Goal: Task Accomplishment & Management: Manage account settings

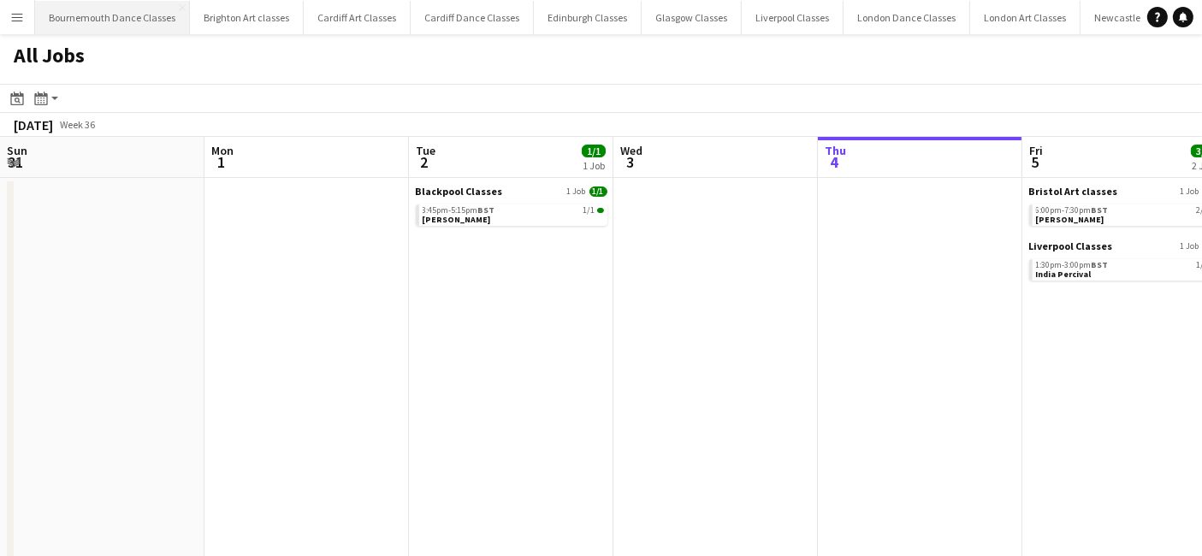
scroll to position [0, 408]
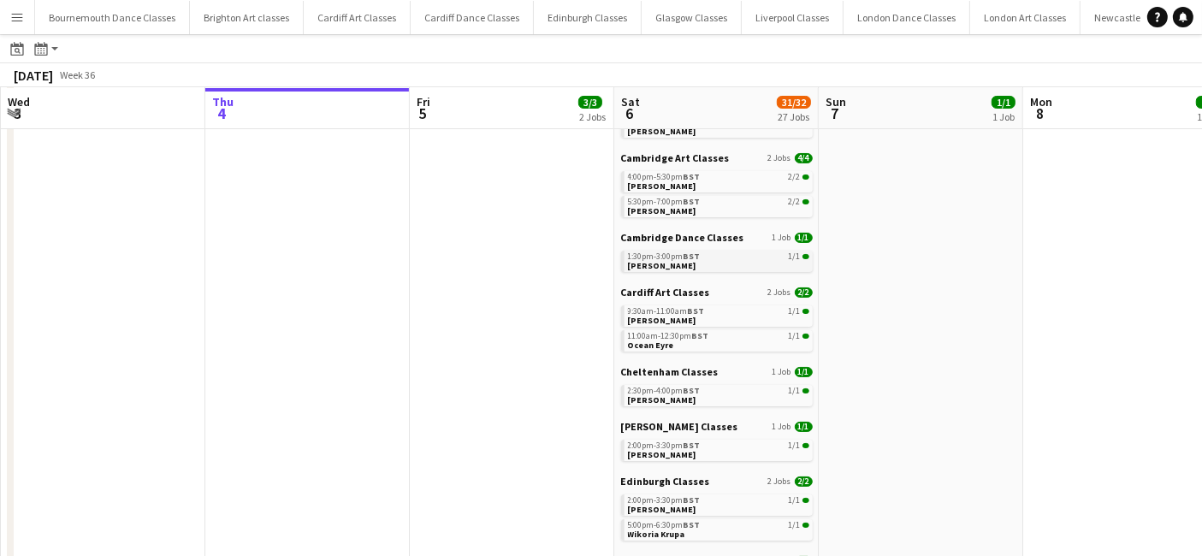
scroll to position [515, 0]
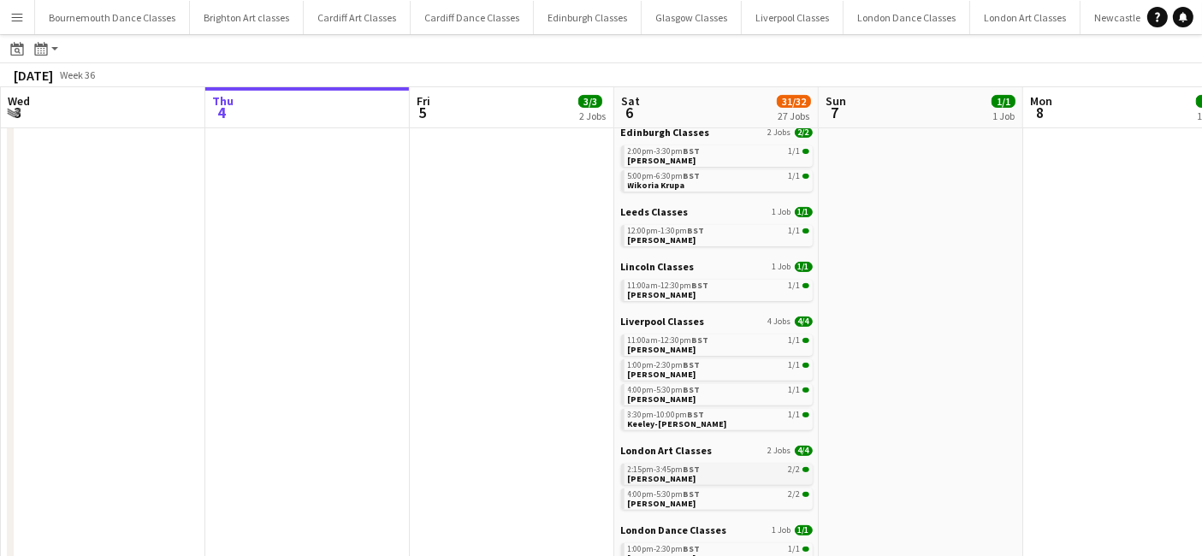
click at [711, 475] on link "2:15pm-3:45pm BST 2/2 James Balitaan" at bounding box center [718, 474] width 181 height 20
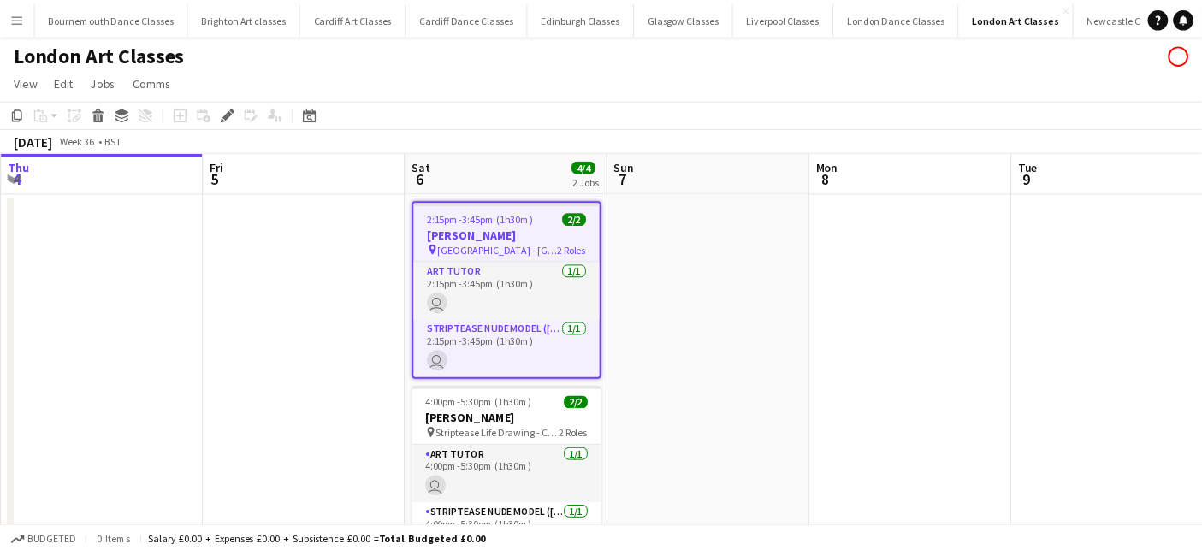
scroll to position [0, 587]
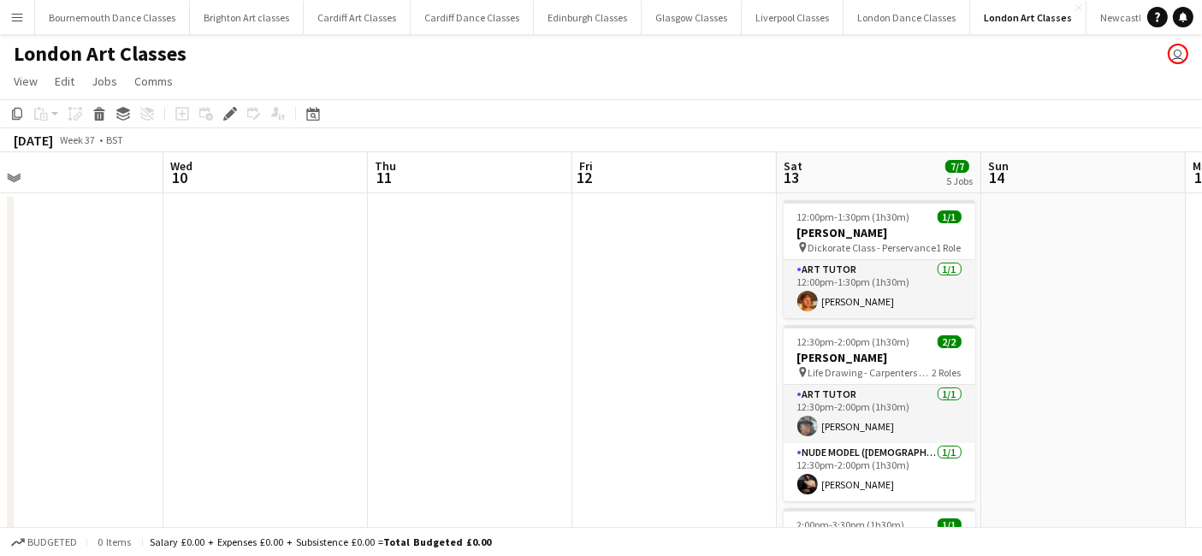
drag, startPoint x: 977, startPoint y: 419, endPoint x: 379, endPoint y: 334, distance: 603.8
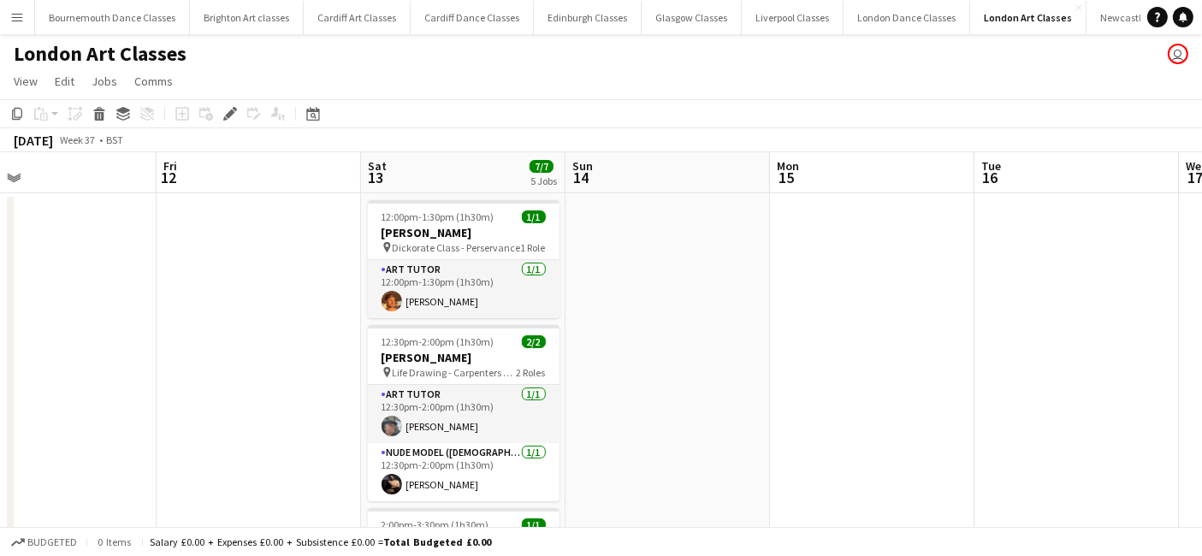
drag, startPoint x: 588, startPoint y: 352, endPoint x: 151, endPoint y: 287, distance: 441.8
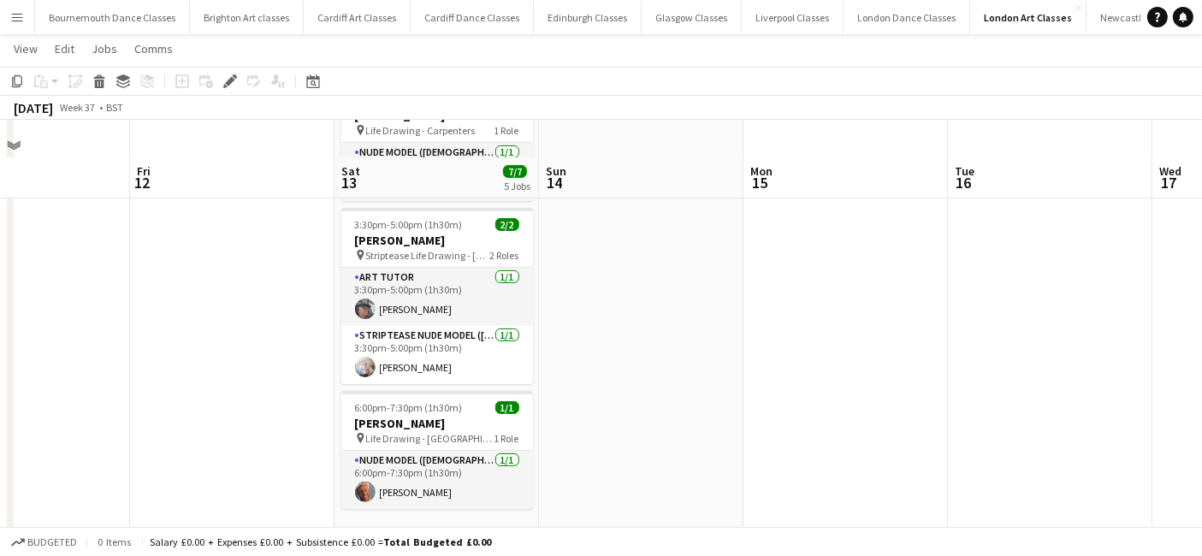
scroll to position [461, 0]
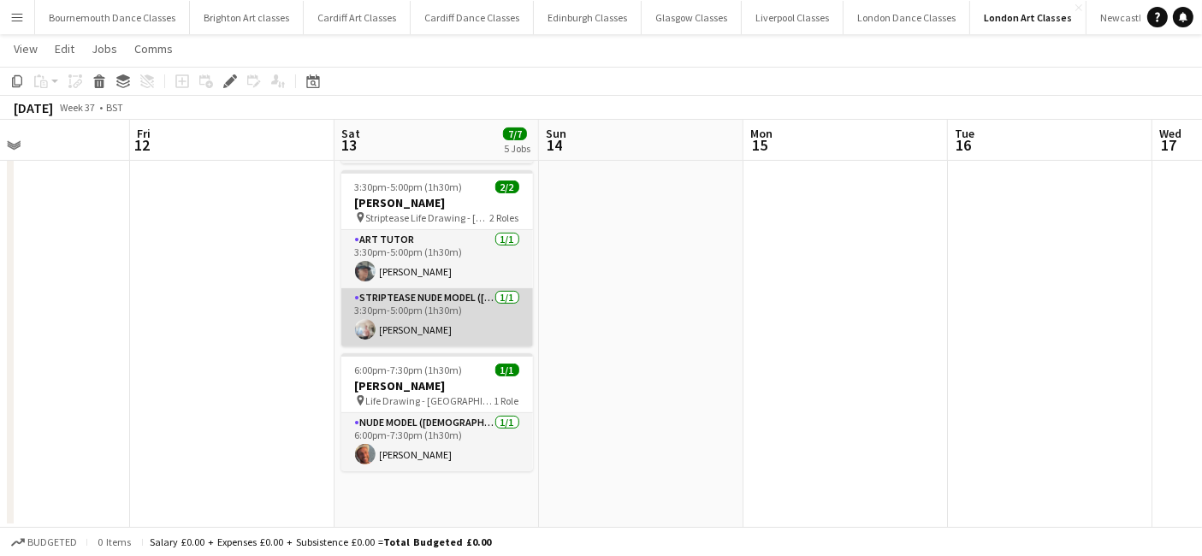
click at [365, 321] on app-user-avatar at bounding box center [365, 329] width 21 height 21
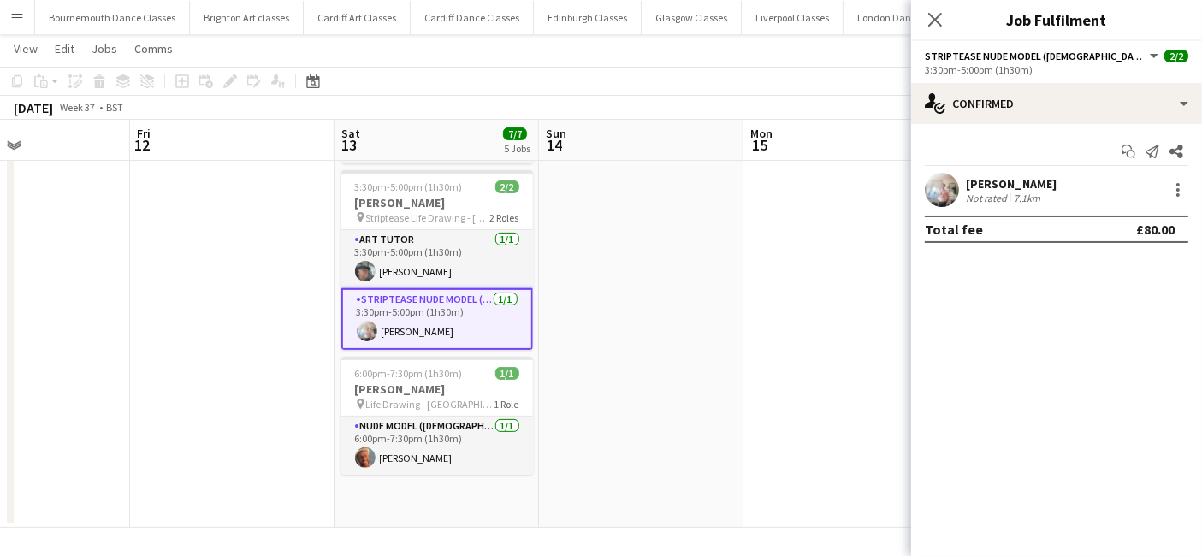
click at [929, 184] on app-user-avatar at bounding box center [941, 190] width 34 height 34
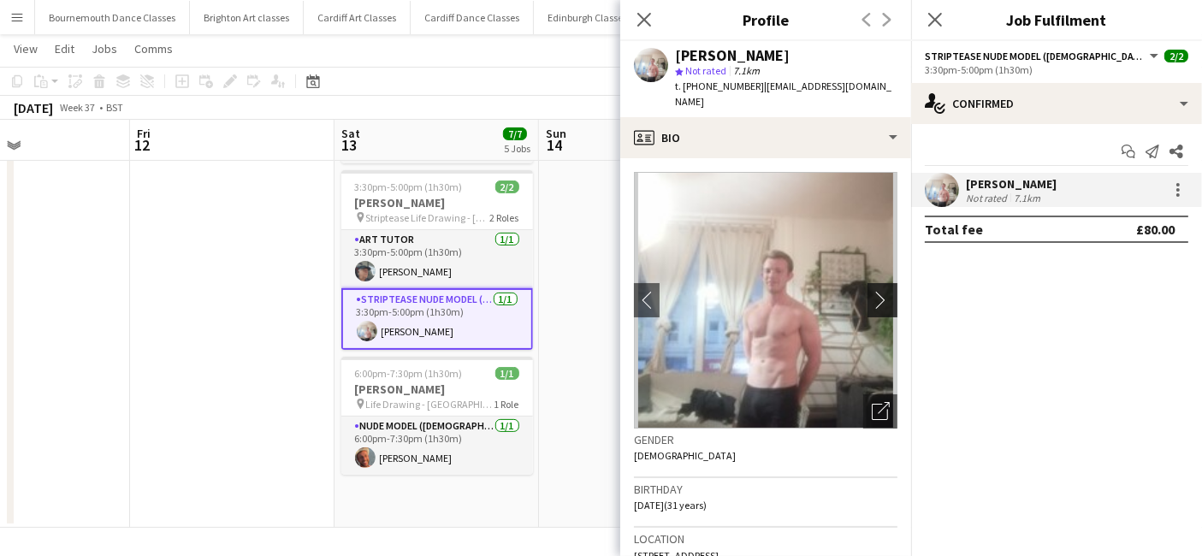
click at [872, 291] on app-icon "chevron-right" at bounding box center [884, 300] width 27 height 18
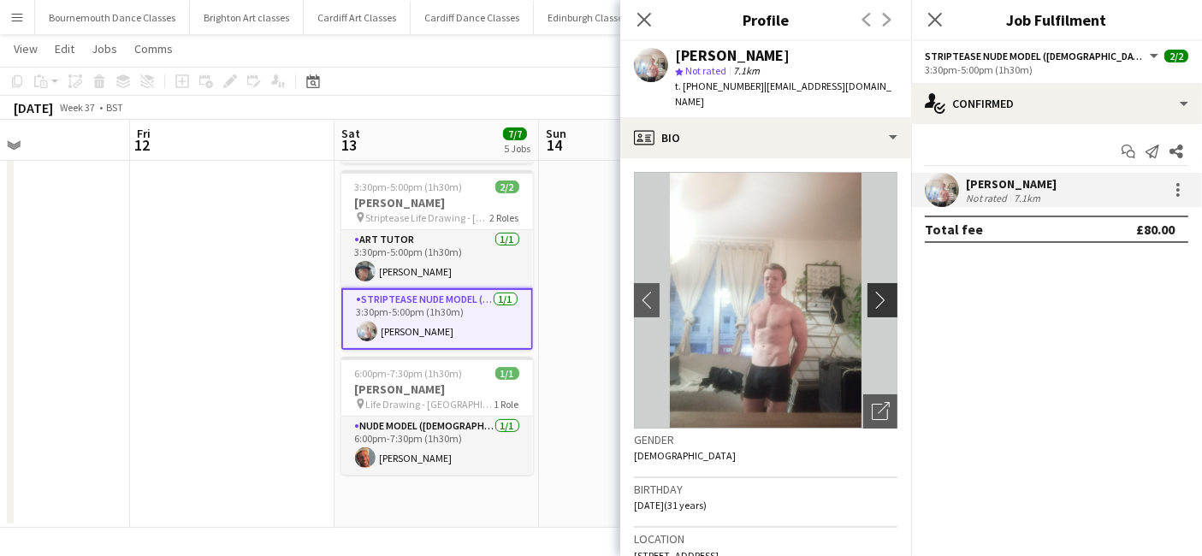
click at [871, 291] on app-icon "chevron-right" at bounding box center [884, 300] width 27 height 18
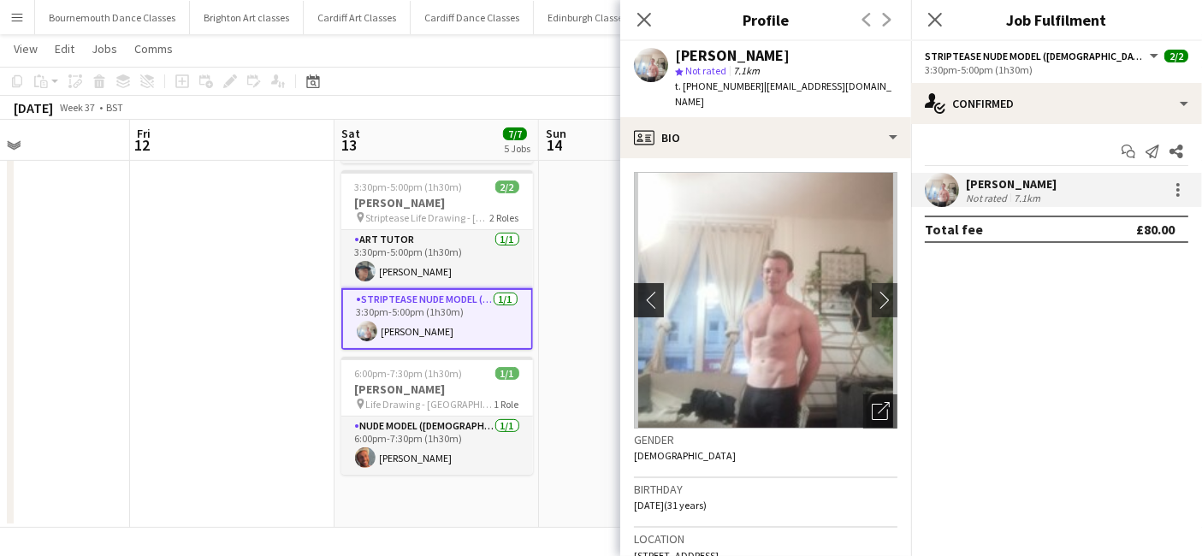
click at [637, 291] on app-icon "chevron-left" at bounding box center [647, 300] width 27 height 18
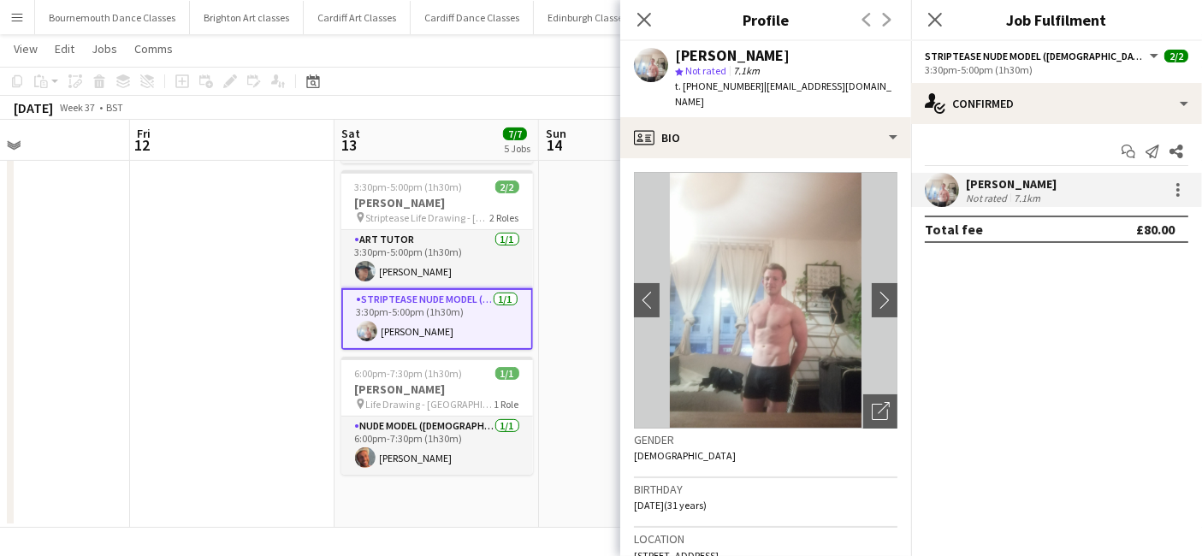
click at [594, 304] on app-date-cell at bounding box center [641, 129] width 204 height 797
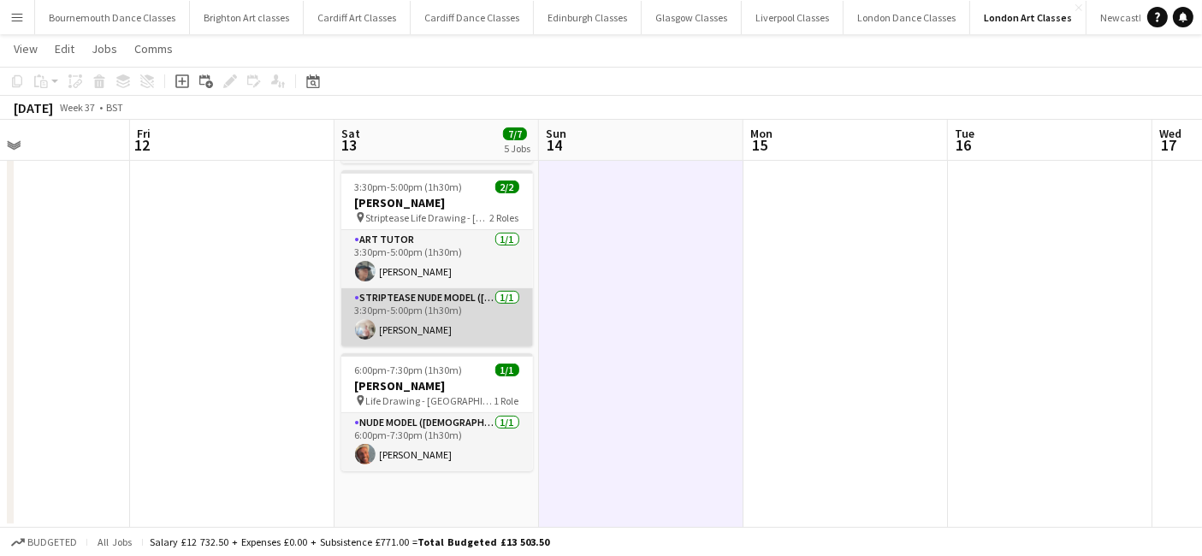
click at [459, 325] on app-card-role "Striptease Nude Model (Male) 1/1 3:30pm-5:00pm (1h30m) Xavier Jennings" at bounding box center [437, 317] width 192 height 58
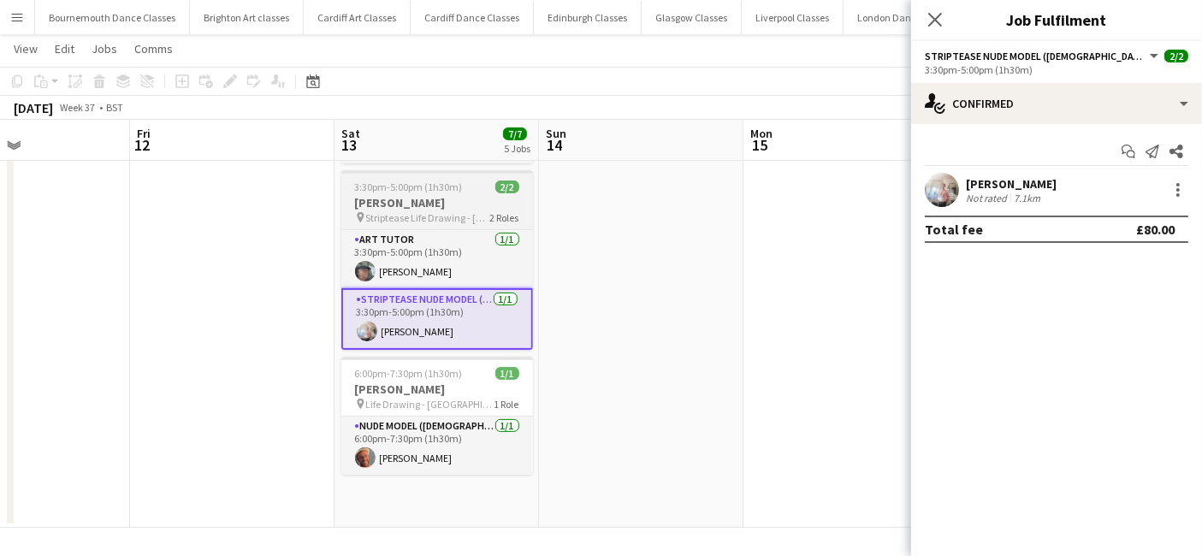
click at [435, 192] on app-job-card "3:30pm-5:00pm (1h30m) 2/2 Emma Ling pin Striptease Life Drawing - Rosemary Bran…" at bounding box center [437, 260] width 192 height 180
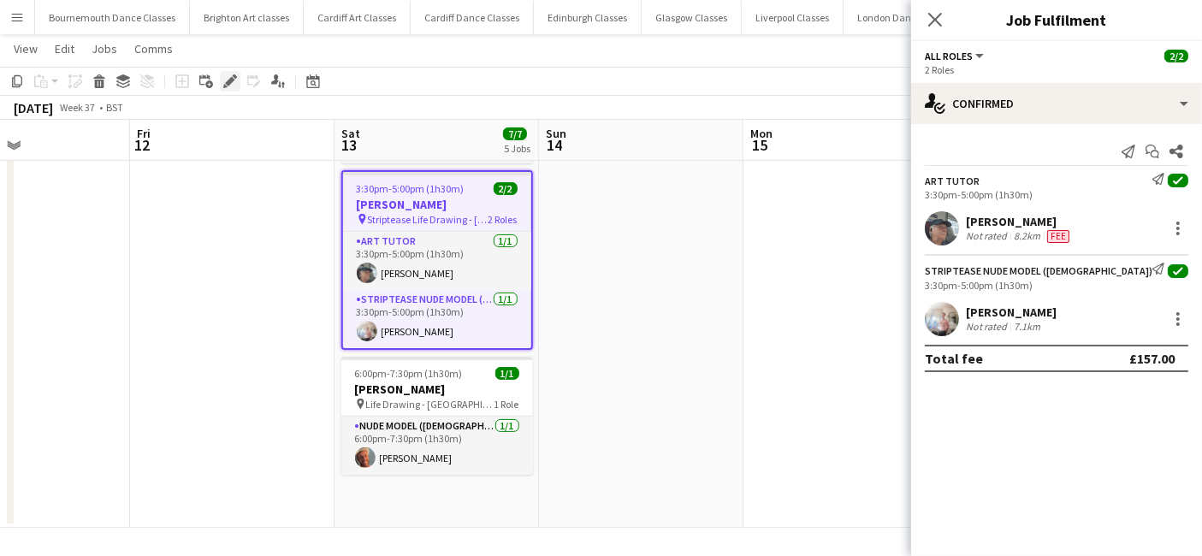
click at [232, 90] on div "Edit" at bounding box center [230, 81] width 21 height 21
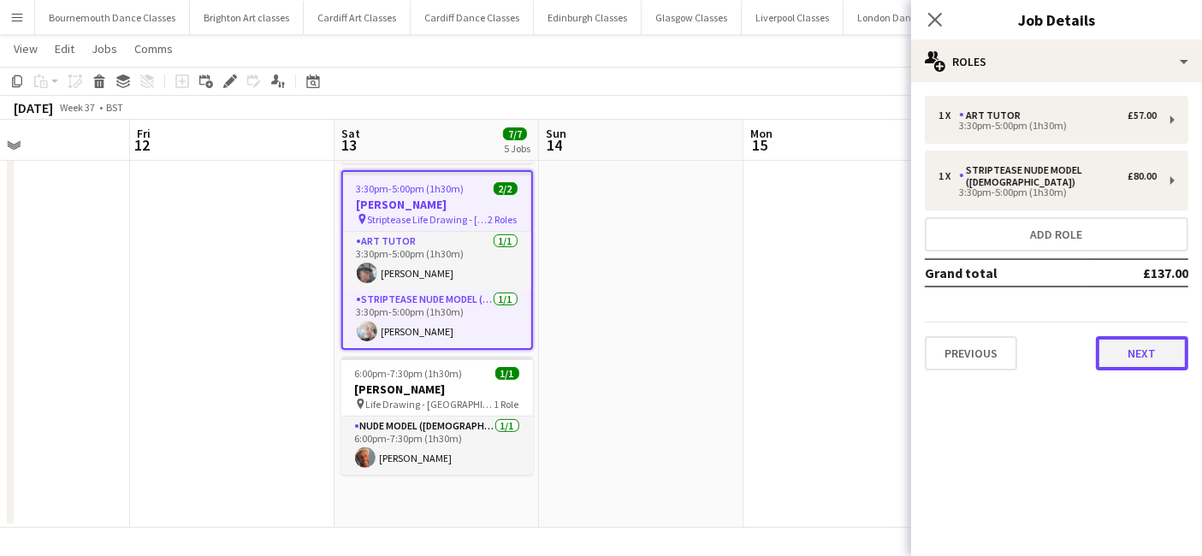
click at [1135, 337] on button "Next" at bounding box center [1141, 353] width 92 height 34
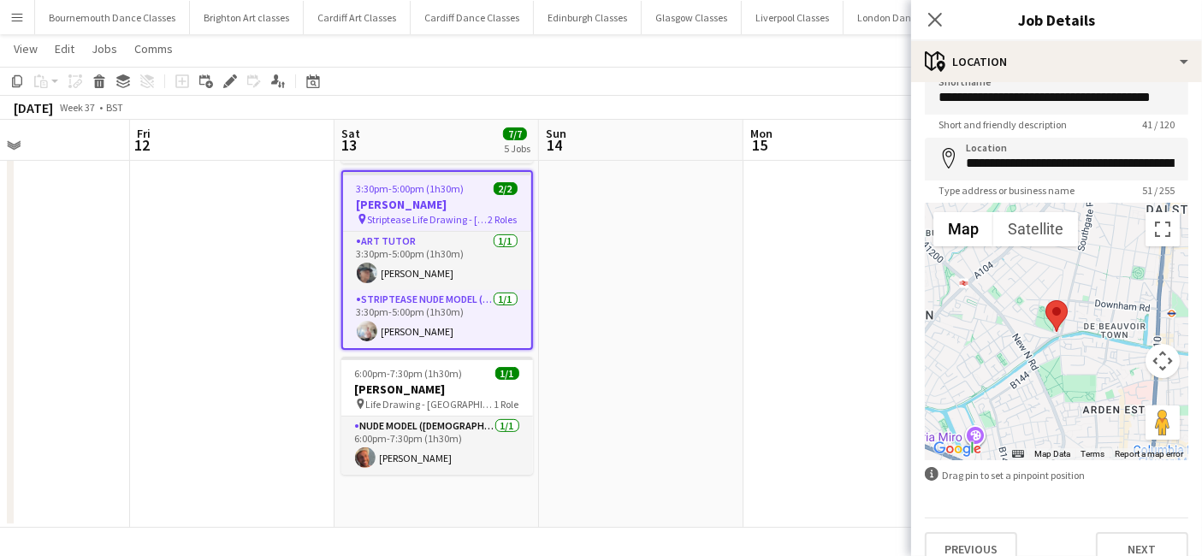
scroll to position [45, 0]
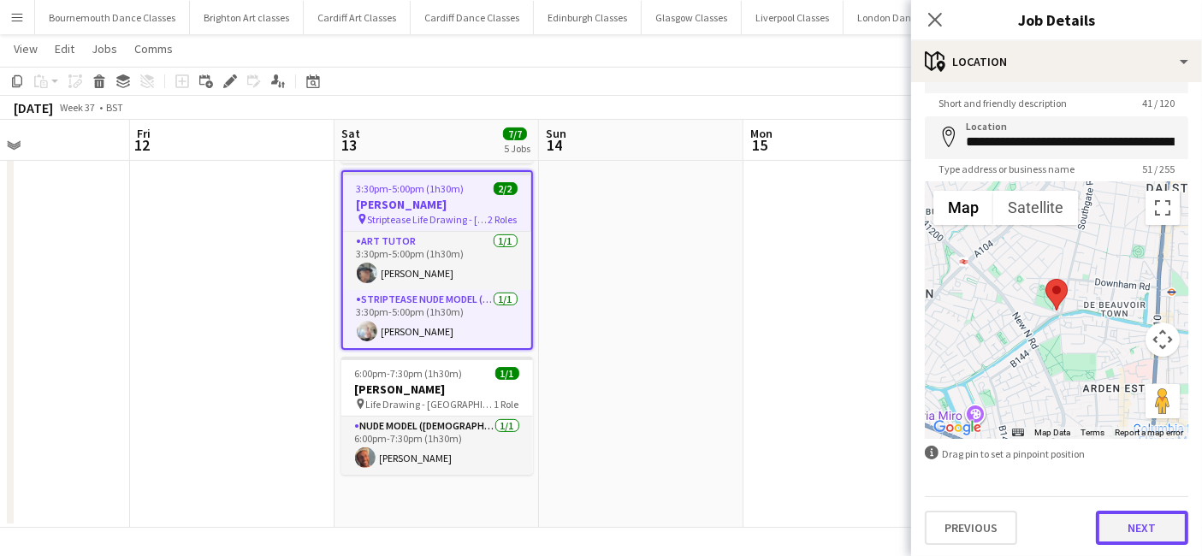
click at [1148, 516] on button "Next" at bounding box center [1141, 528] width 92 height 34
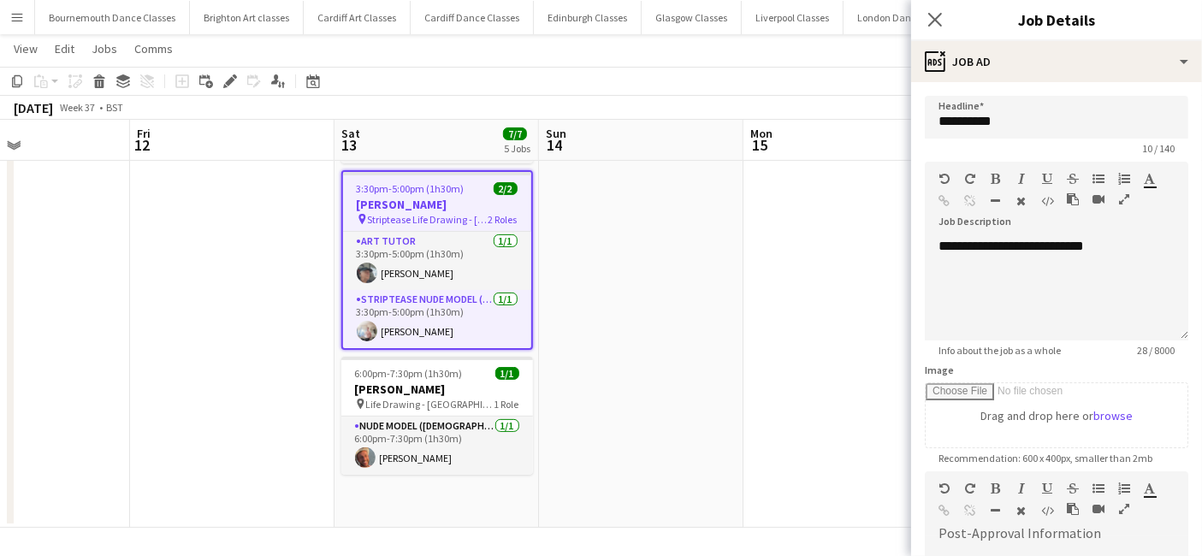
scroll to position [0, 0]
click at [1112, 244] on div "**********" at bounding box center [1048, 289] width 249 height 103
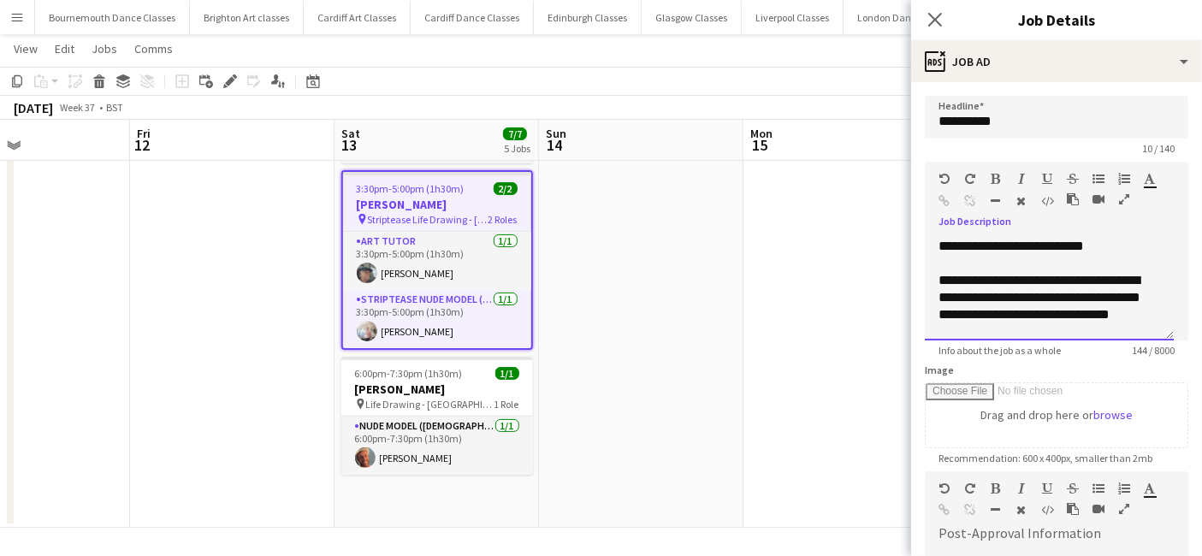
scroll to position [2, 0]
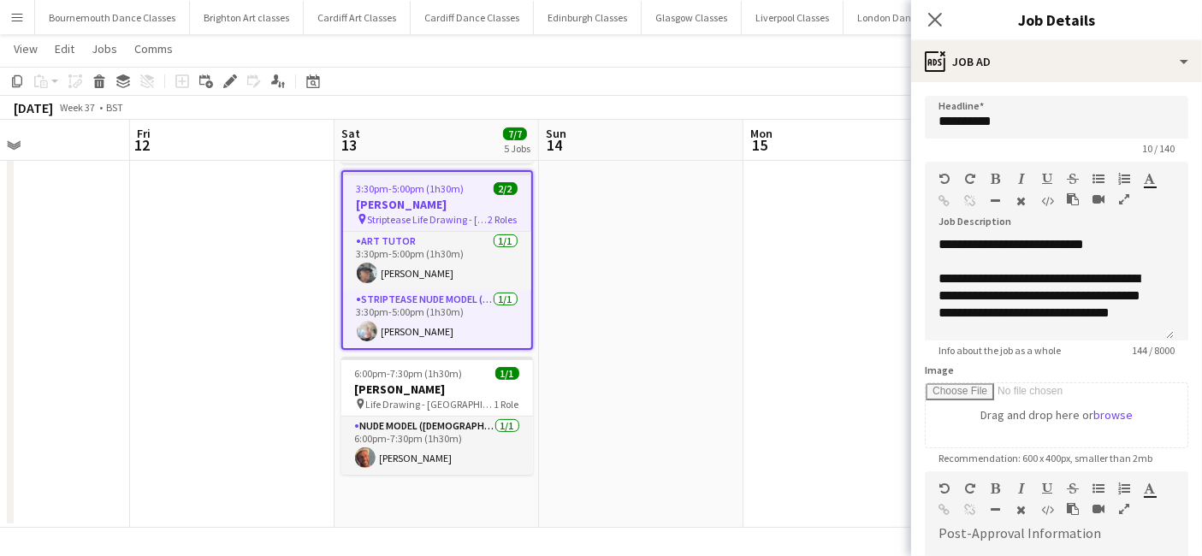
click at [780, 253] on app-date-cell at bounding box center [845, 129] width 204 height 797
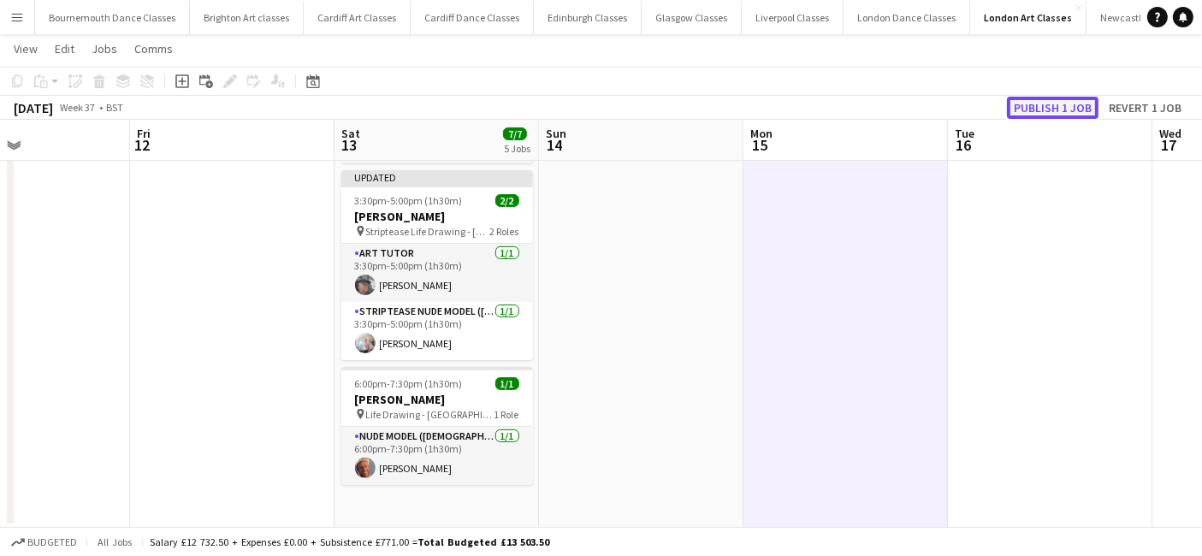
click at [1065, 111] on button "Publish 1 job" at bounding box center [1053, 108] width 92 height 22
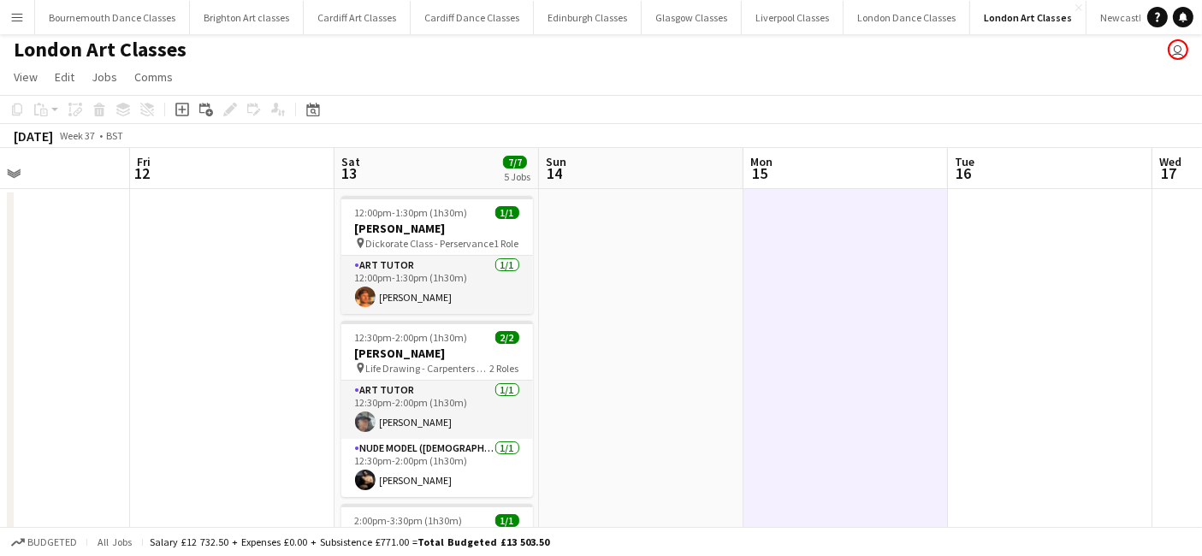
scroll to position [0, 0]
